Goal: Information Seeking & Learning: Learn about a topic

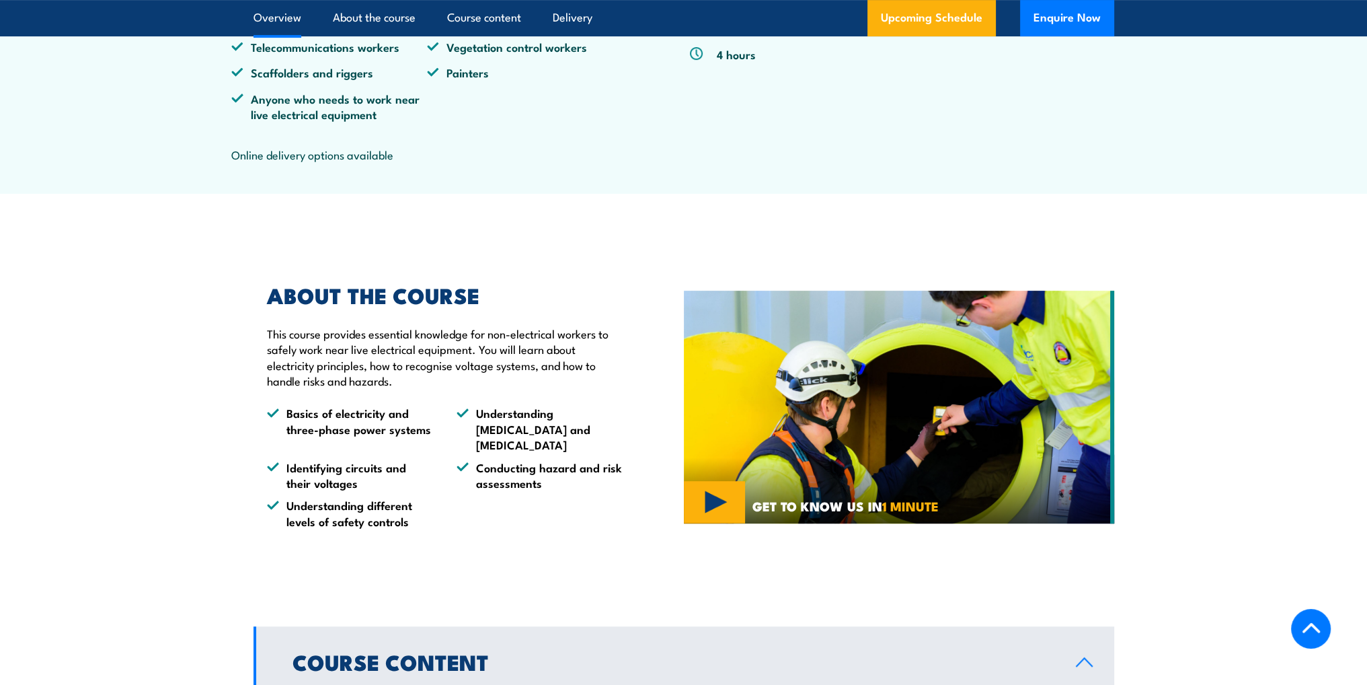
scroll to position [673, 0]
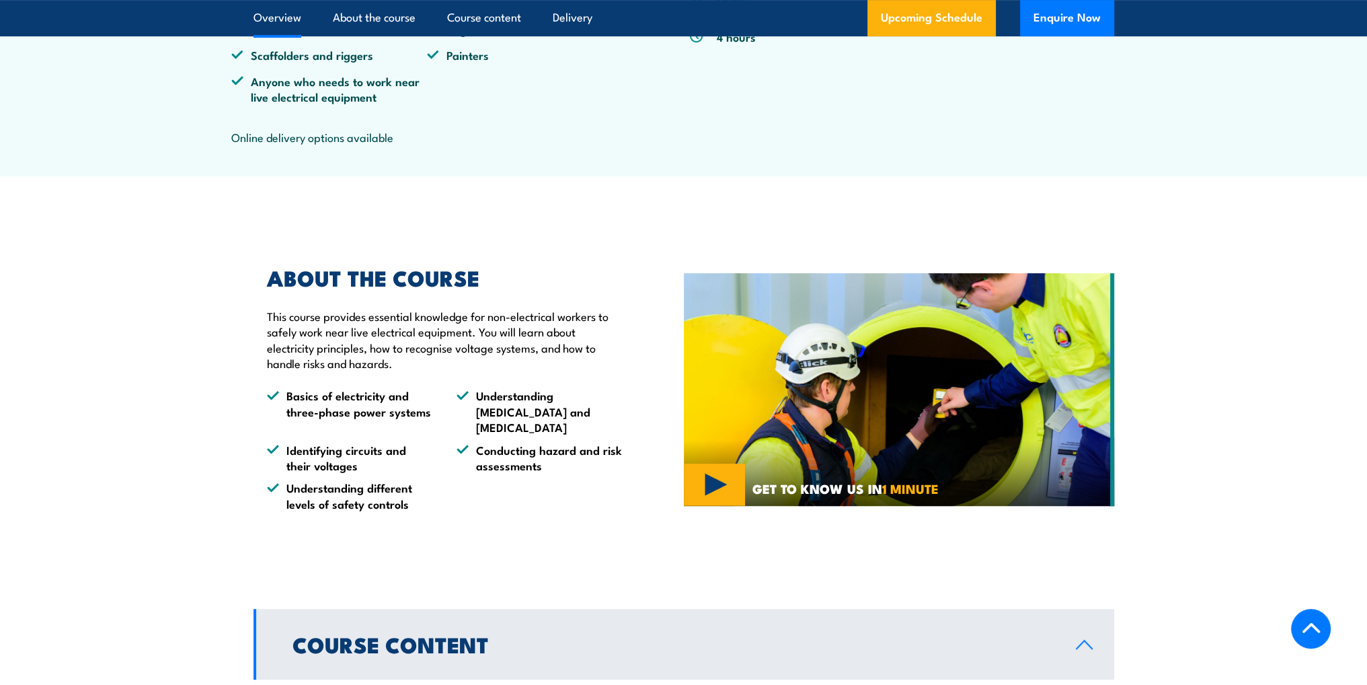
click at [700, 506] on img at bounding box center [899, 389] width 430 height 233
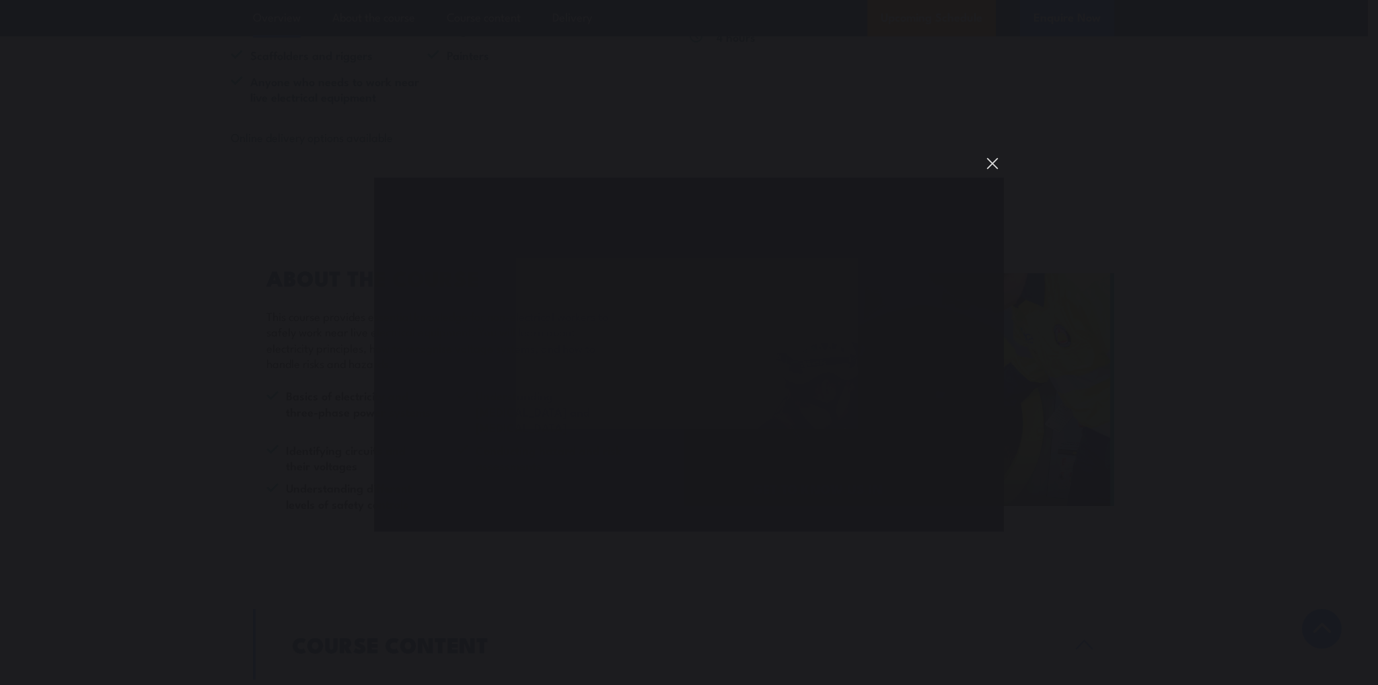
click at [997, 160] on button "You can close this modal content with the ESC key" at bounding box center [992, 163] width 23 height 23
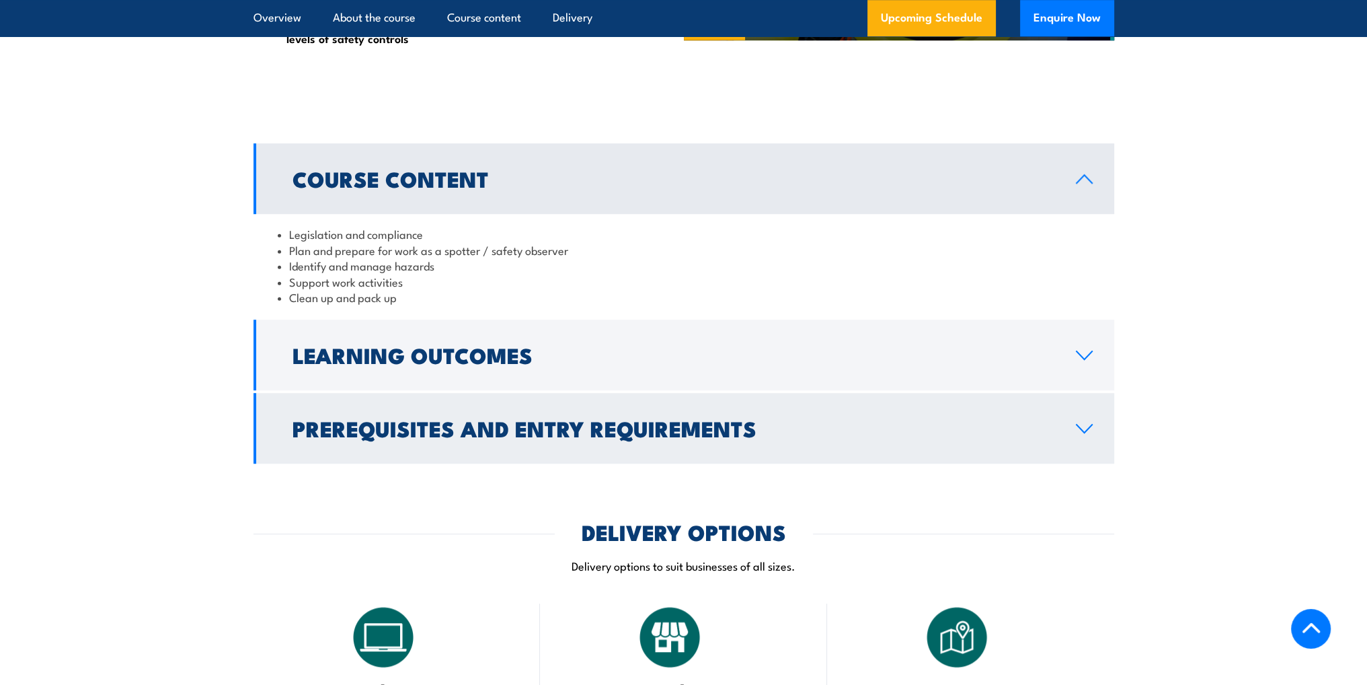
scroll to position [1143, 0]
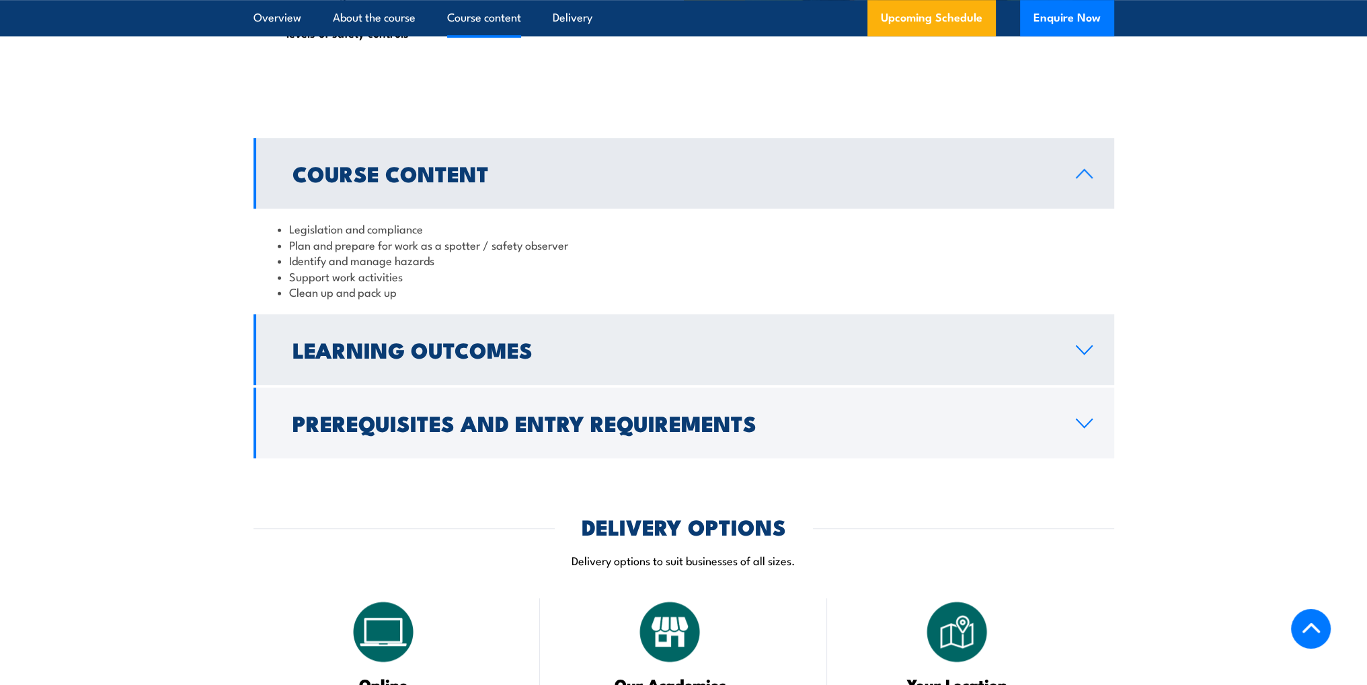
click at [1065, 373] on link "Learning Outcomes" at bounding box center [684, 349] width 861 height 71
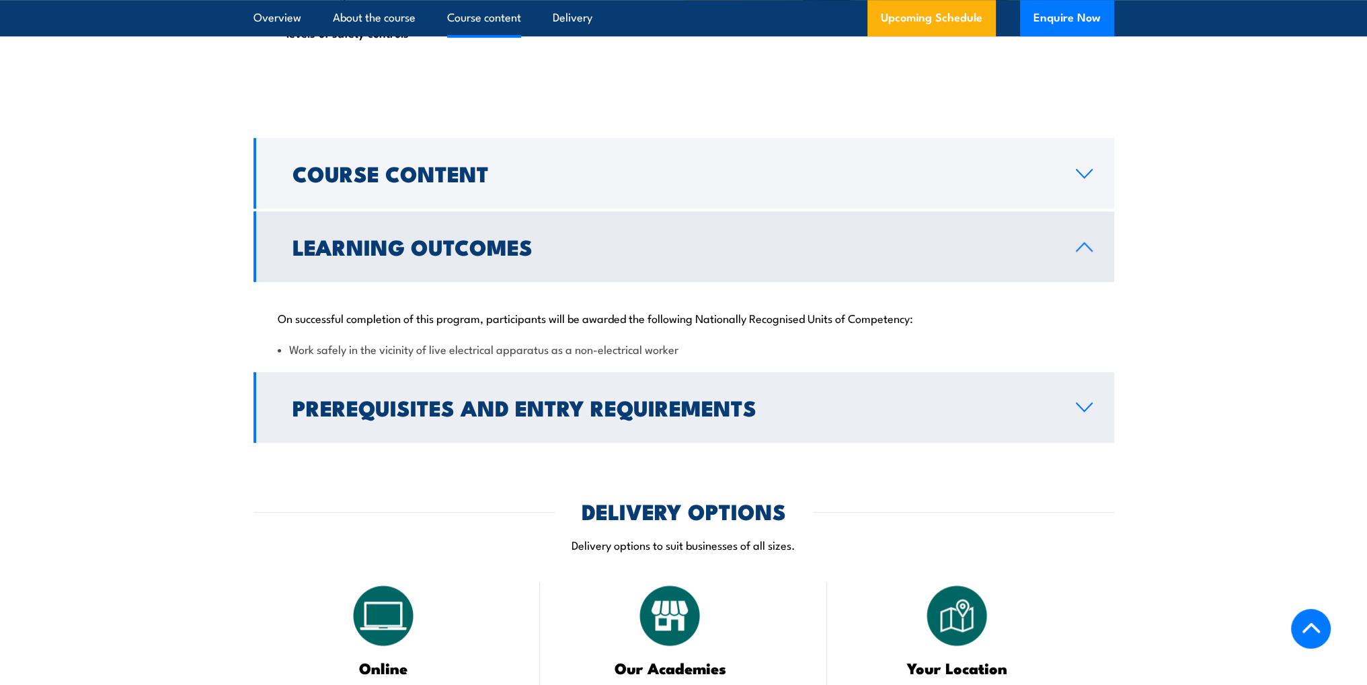
click at [1051, 416] on h2 "Prerequisites and Entry Requirements" at bounding box center [674, 407] width 762 height 19
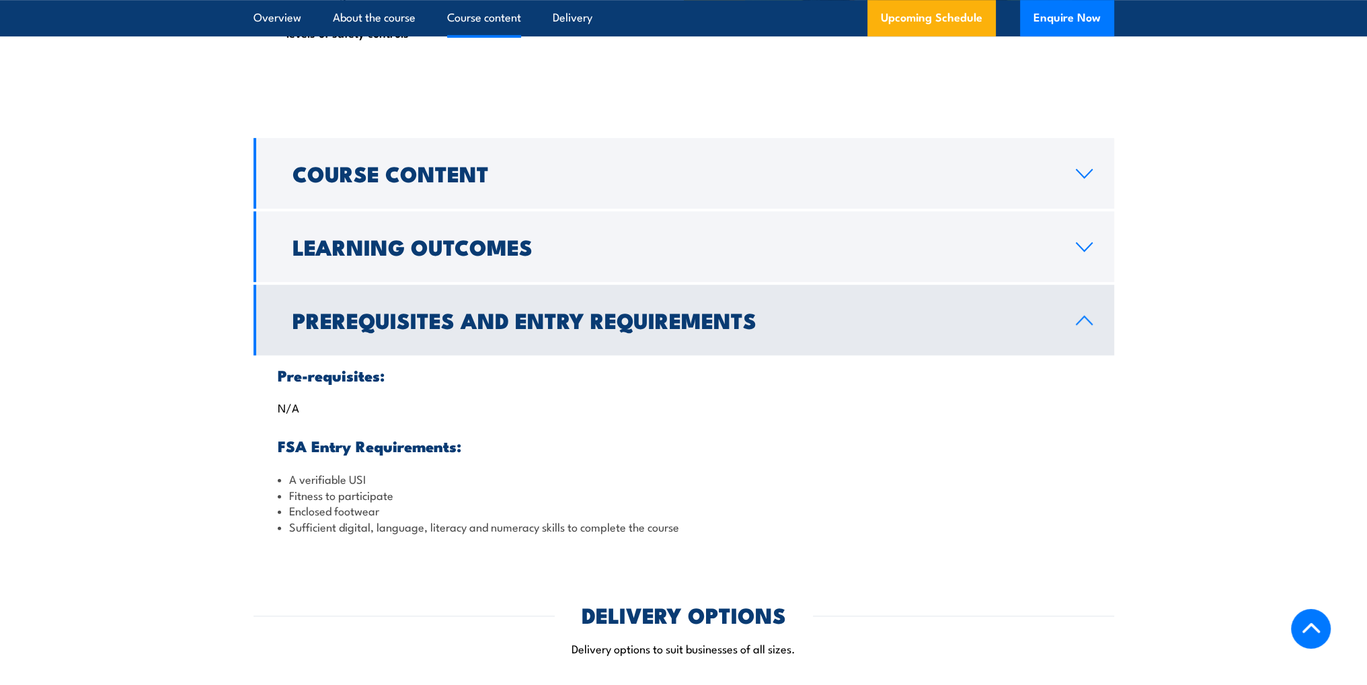
click at [1065, 324] on link "Prerequisites and Entry Requirements" at bounding box center [684, 320] width 861 height 71
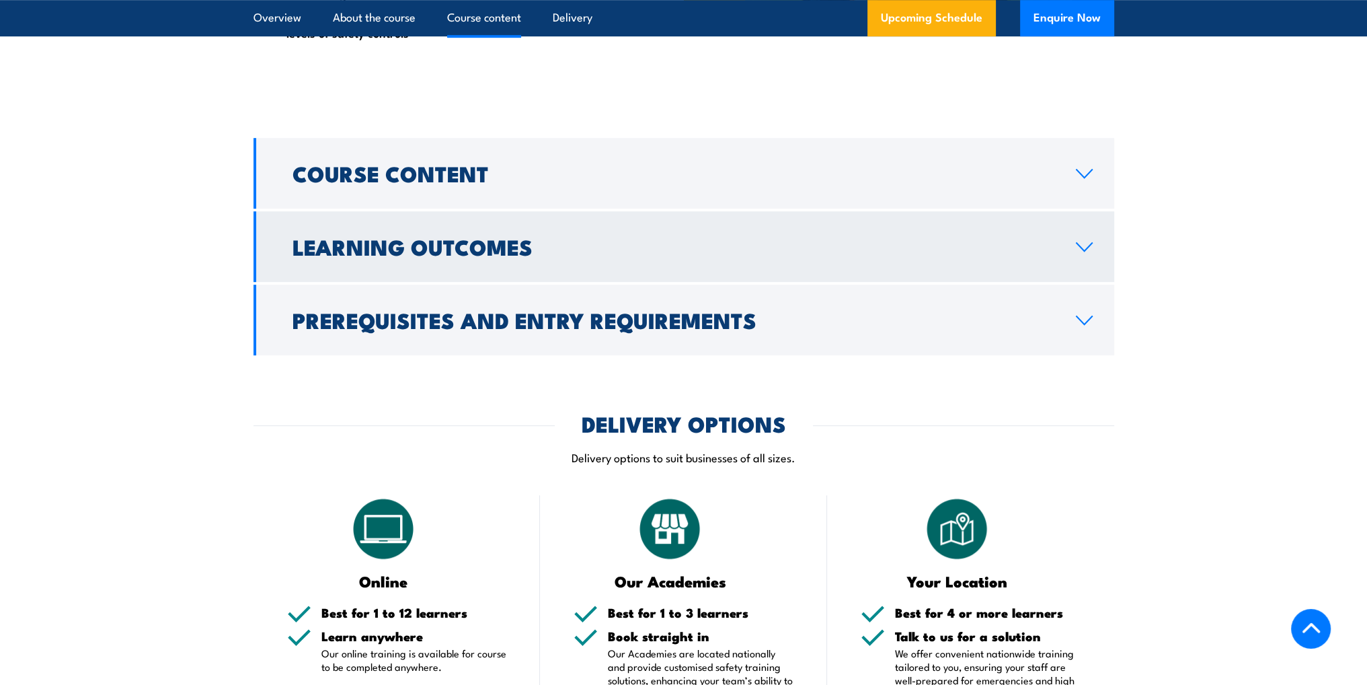
click at [1065, 278] on link "Learning Outcomes" at bounding box center [684, 246] width 861 height 71
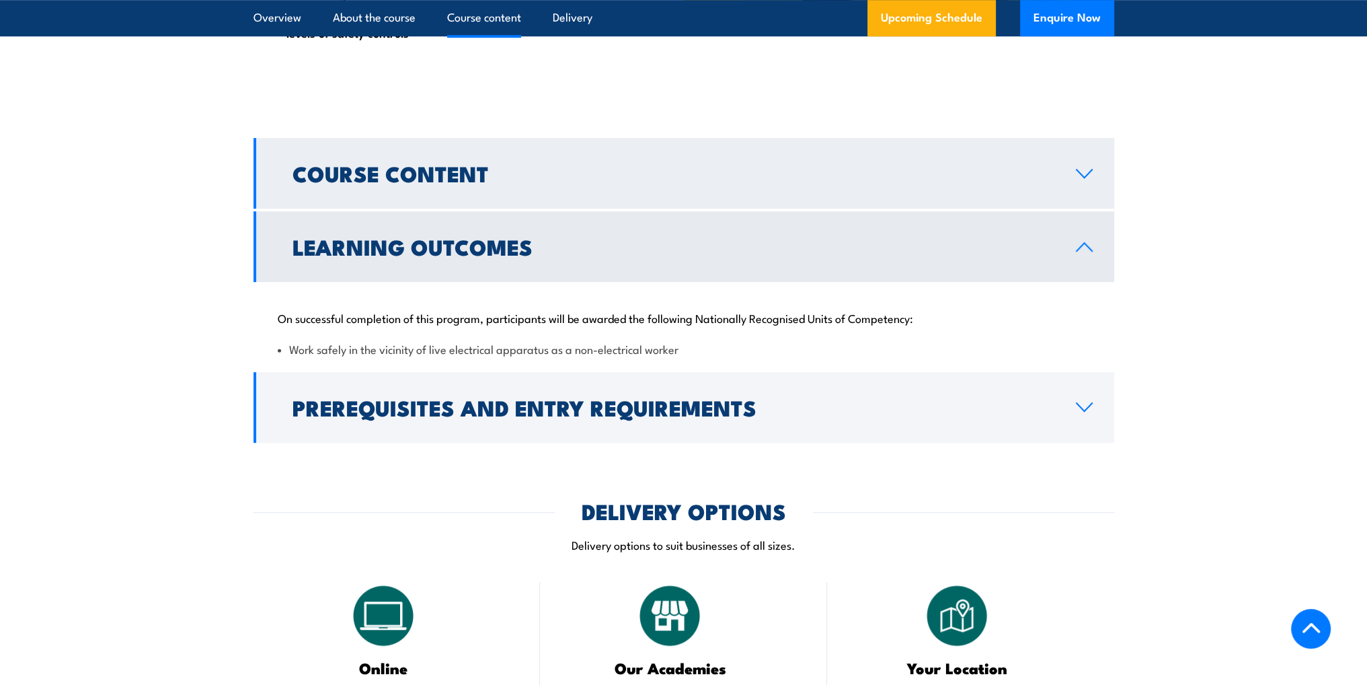
click at [449, 209] on link "Course Content" at bounding box center [684, 173] width 861 height 71
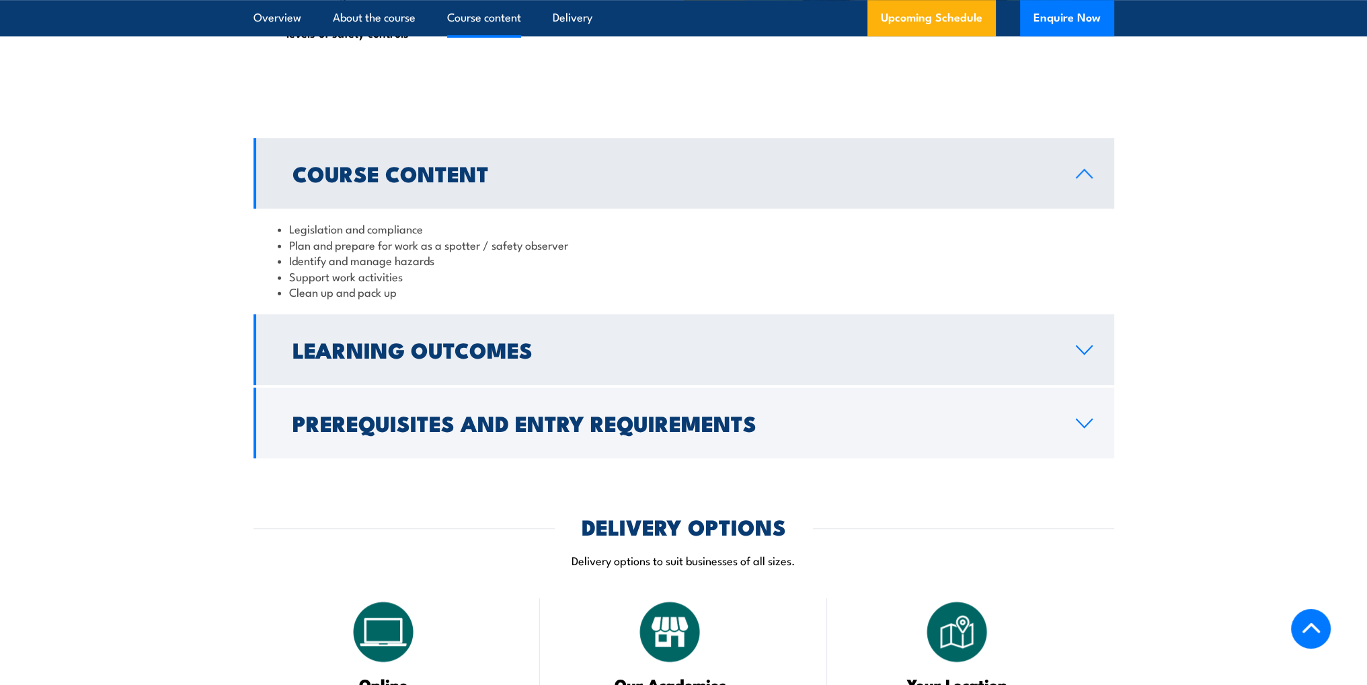
click at [400, 359] on h2 "Learning Outcomes" at bounding box center [674, 349] width 762 height 19
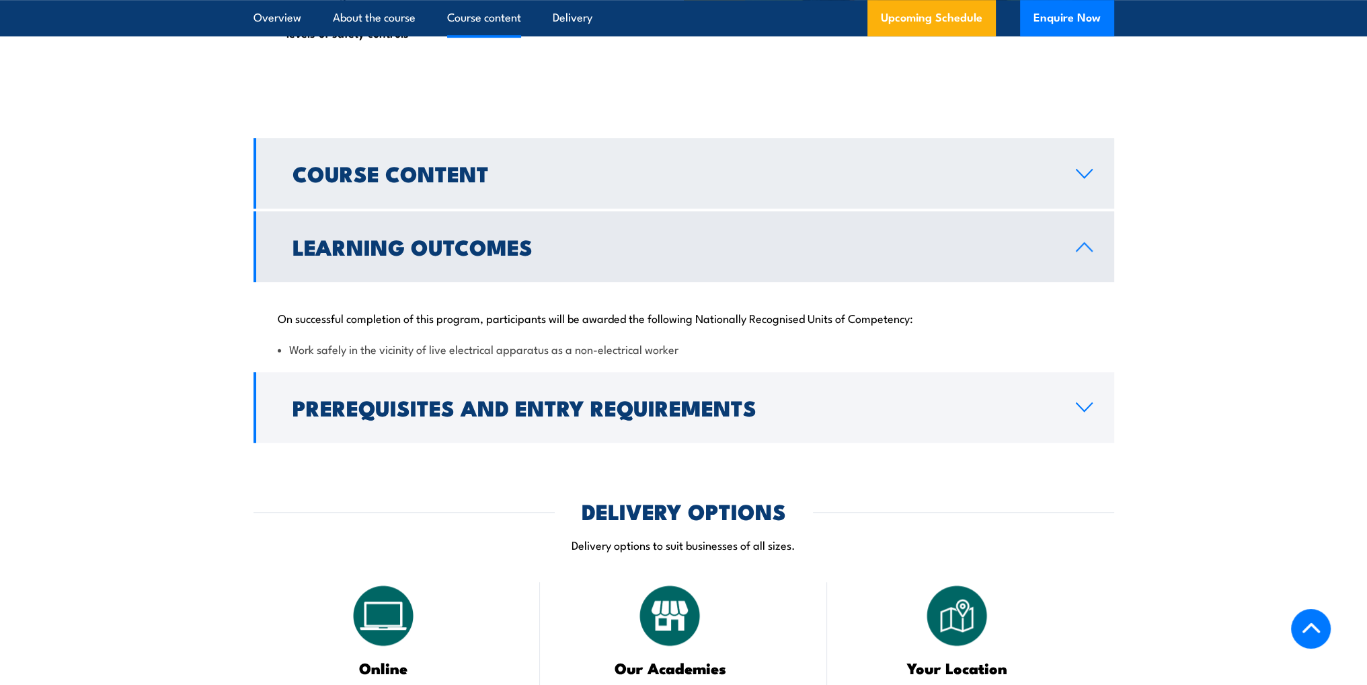
click at [482, 182] on h2 "Course Content" at bounding box center [674, 172] width 762 height 19
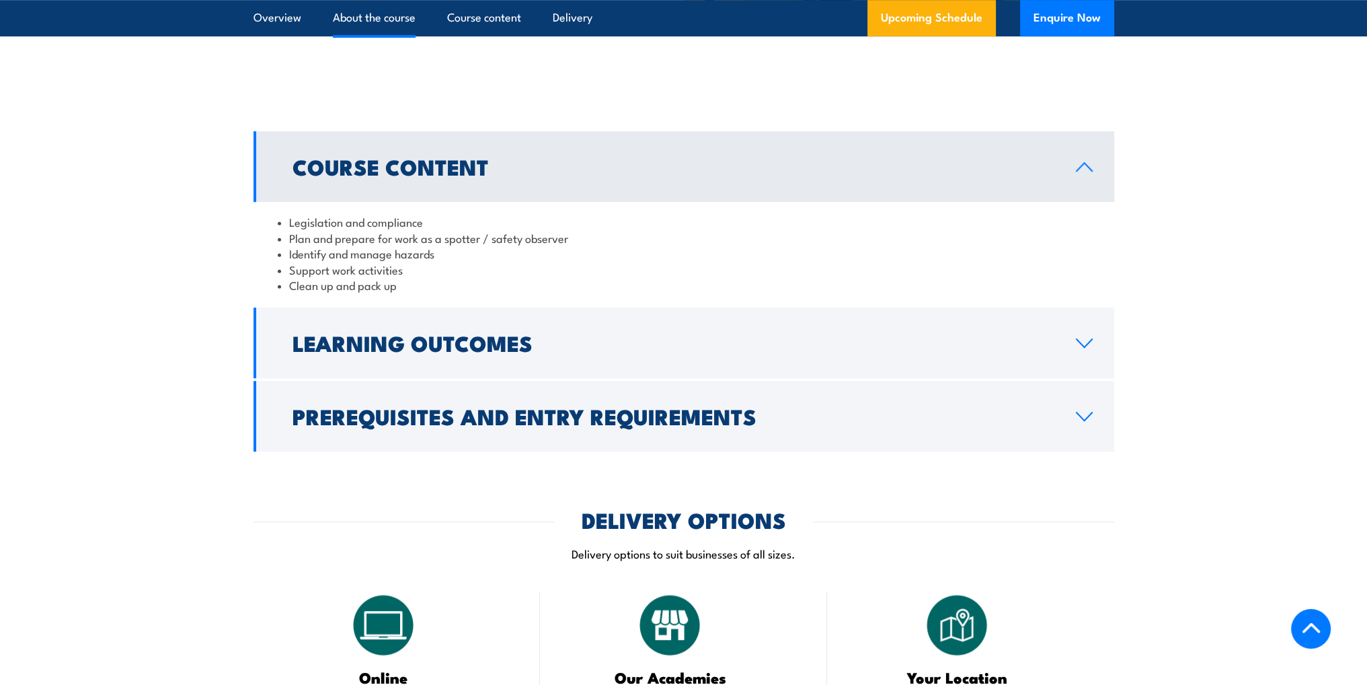
scroll to position [1211, 0]
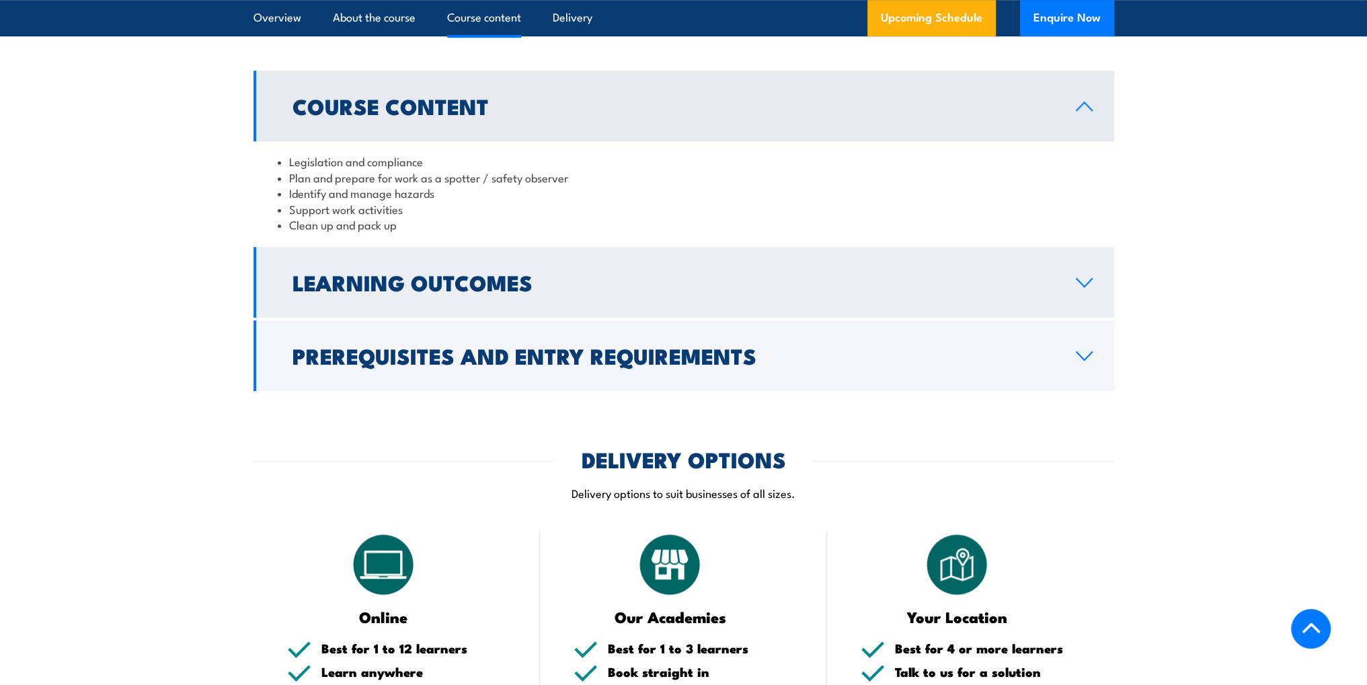
click at [861, 291] on h2 "Learning Outcomes" at bounding box center [674, 281] width 762 height 19
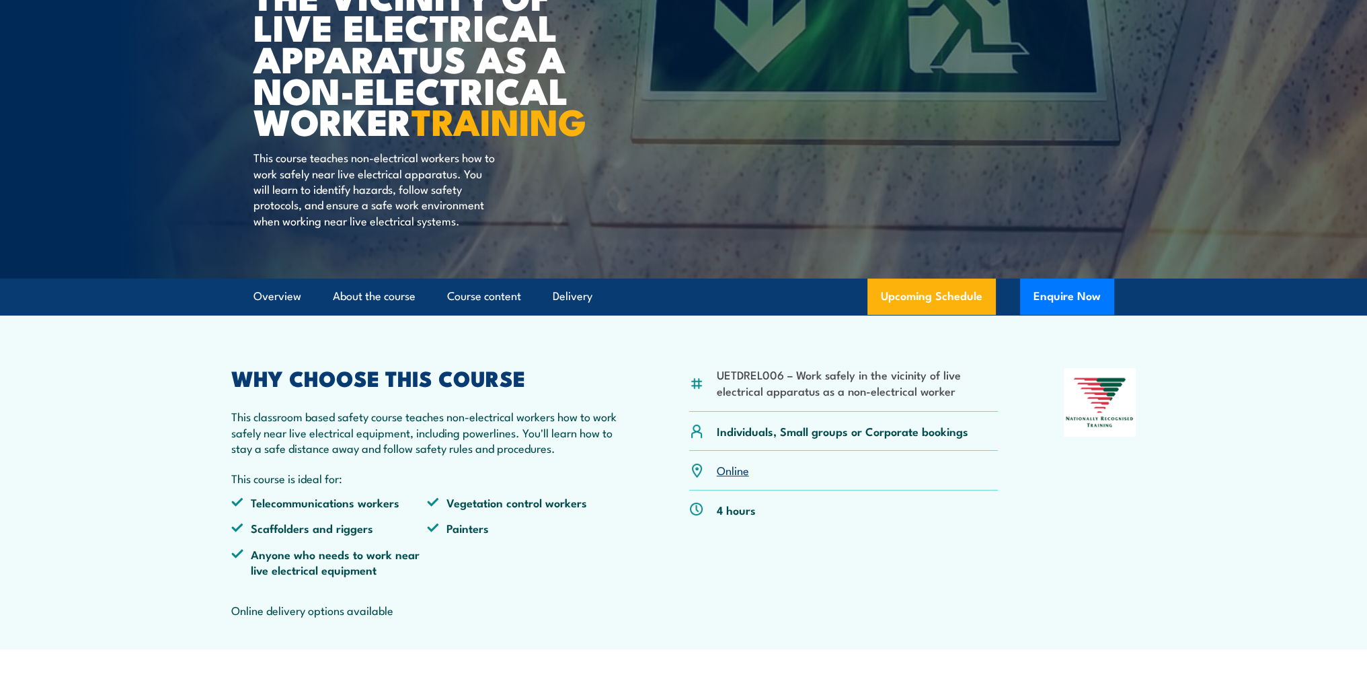
scroll to position [202, 0]
